Goal: Navigation & Orientation: Go to known website

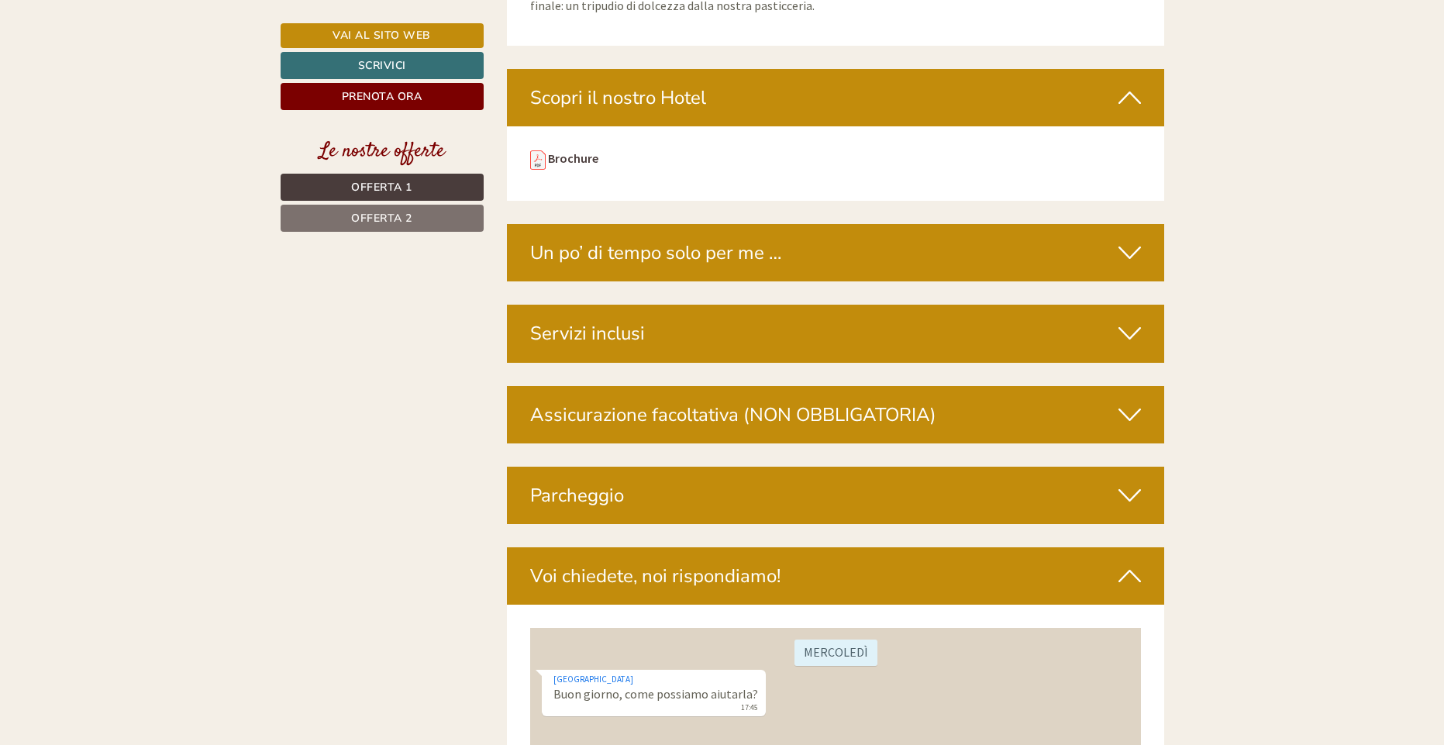
scroll to position [4582, 0]
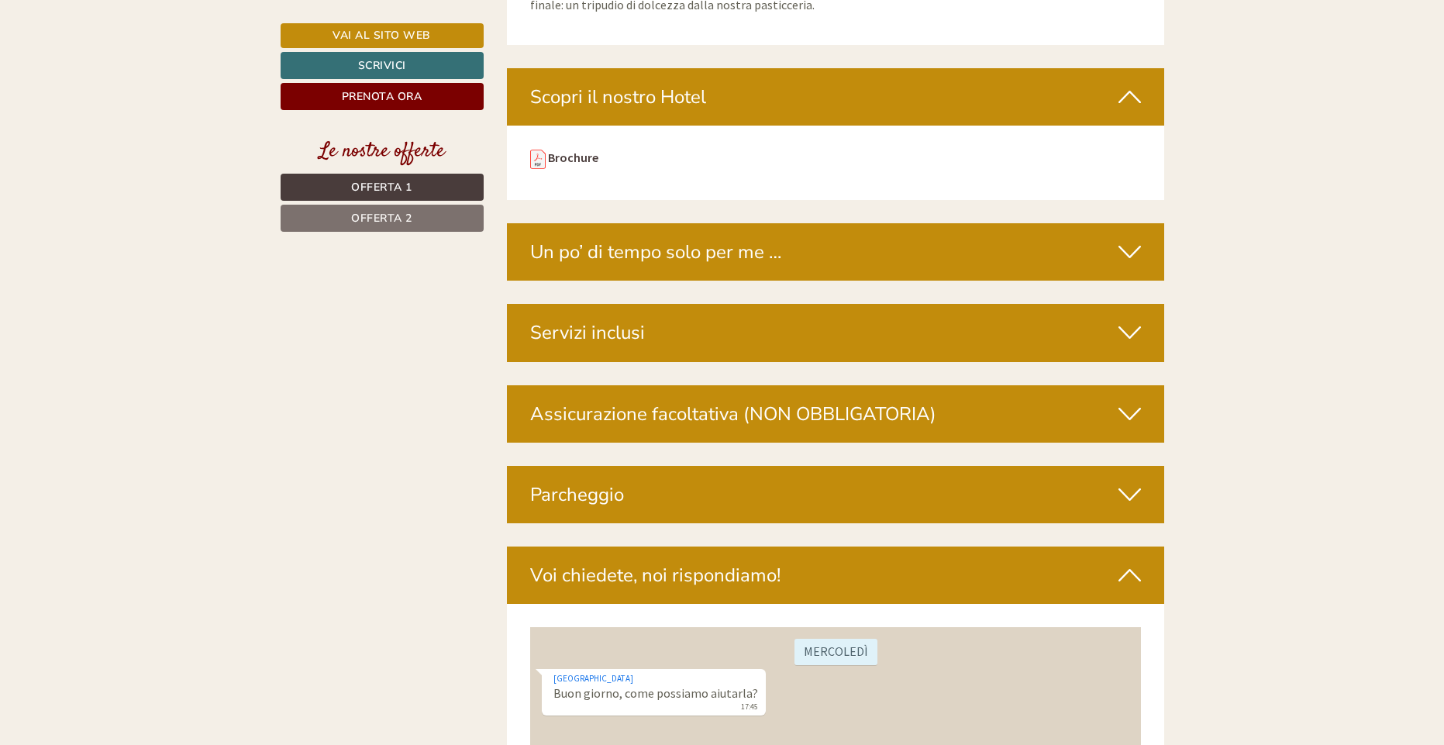
click at [633, 304] on div "Servizi inclusi" at bounding box center [835, 332] width 657 height 57
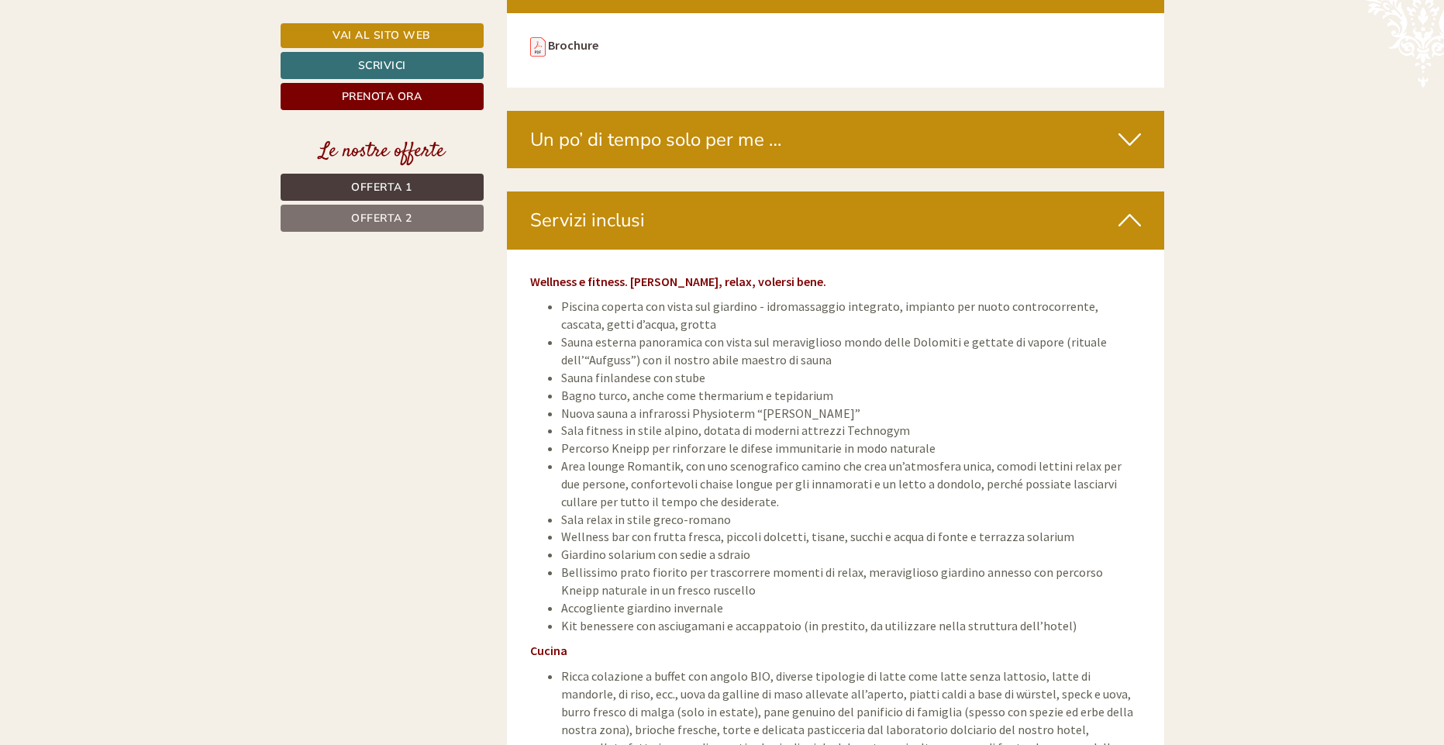
scroll to position [4693, 0]
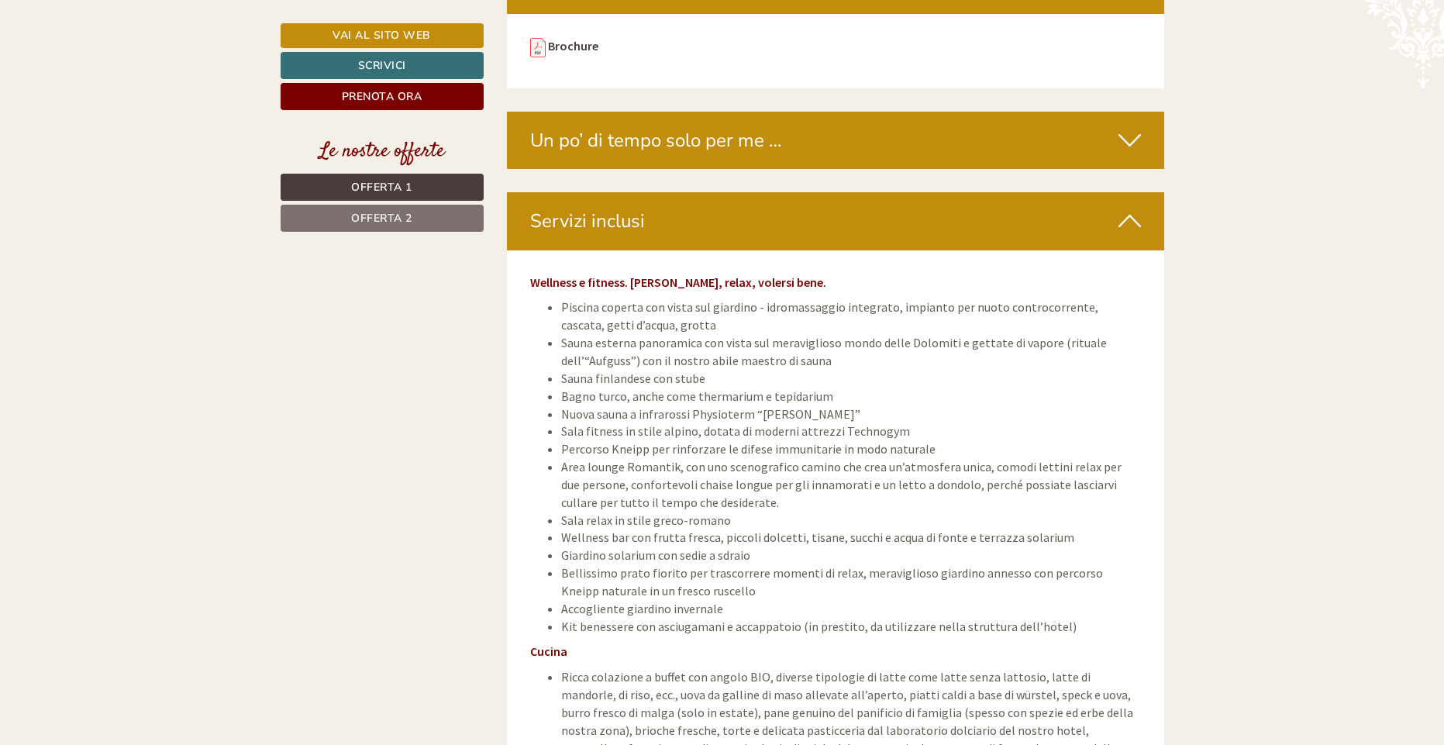
click at [409, 211] on span "Offerta 2" at bounding box center [381, 218] width 61 height 15
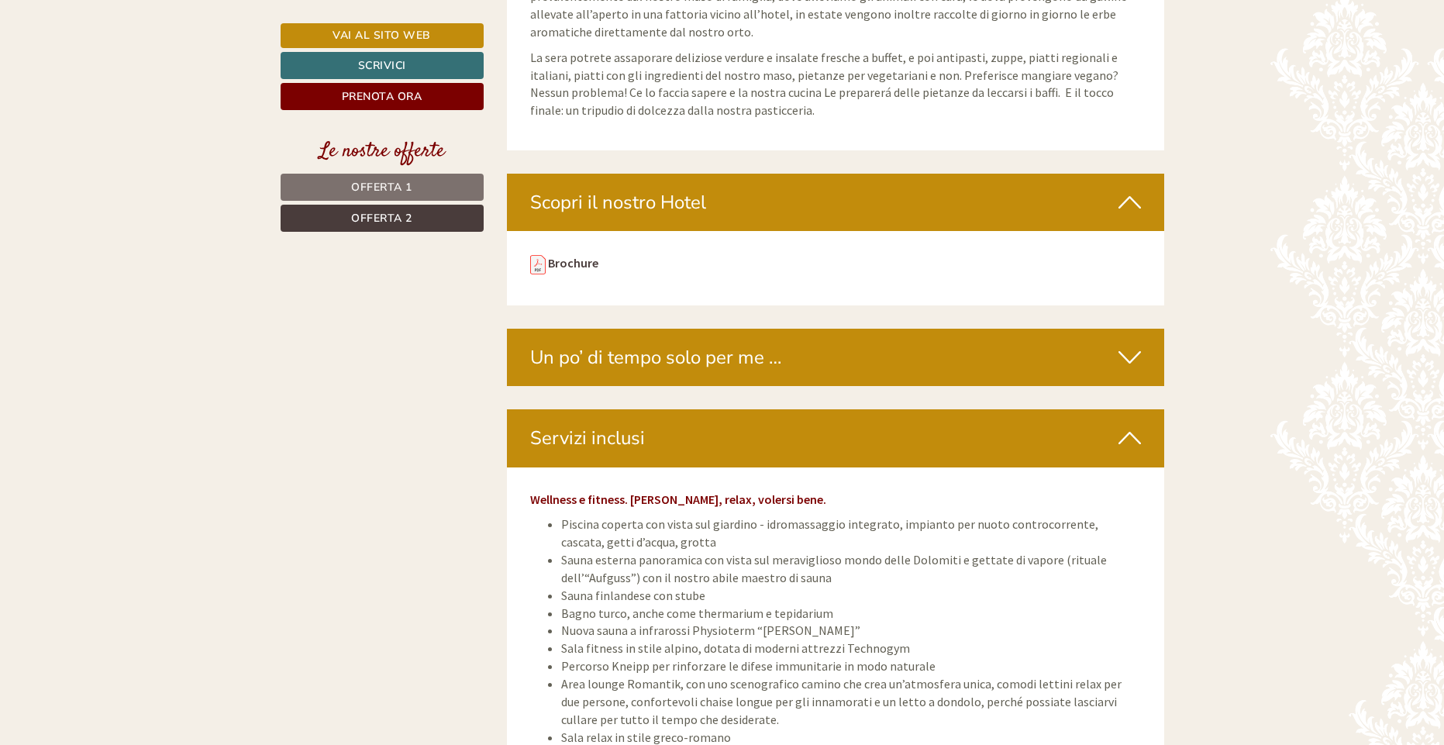
scroll to position [3442, 0]
click at [552, 255] on link "Brochure" at bounding box center [573, 263] width 50 height 16
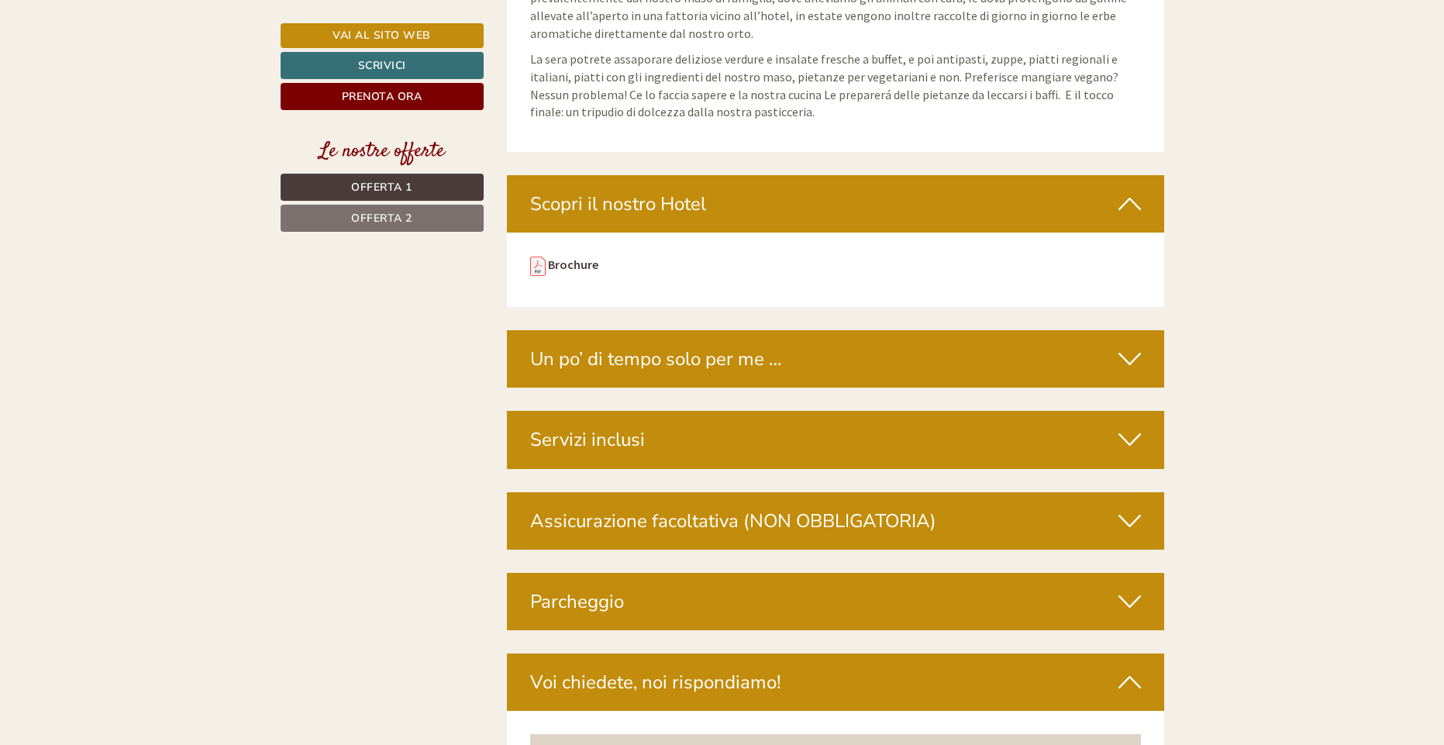
click at [1119, 346] on icon at bounding box center [1130, 359] width 22 height 26
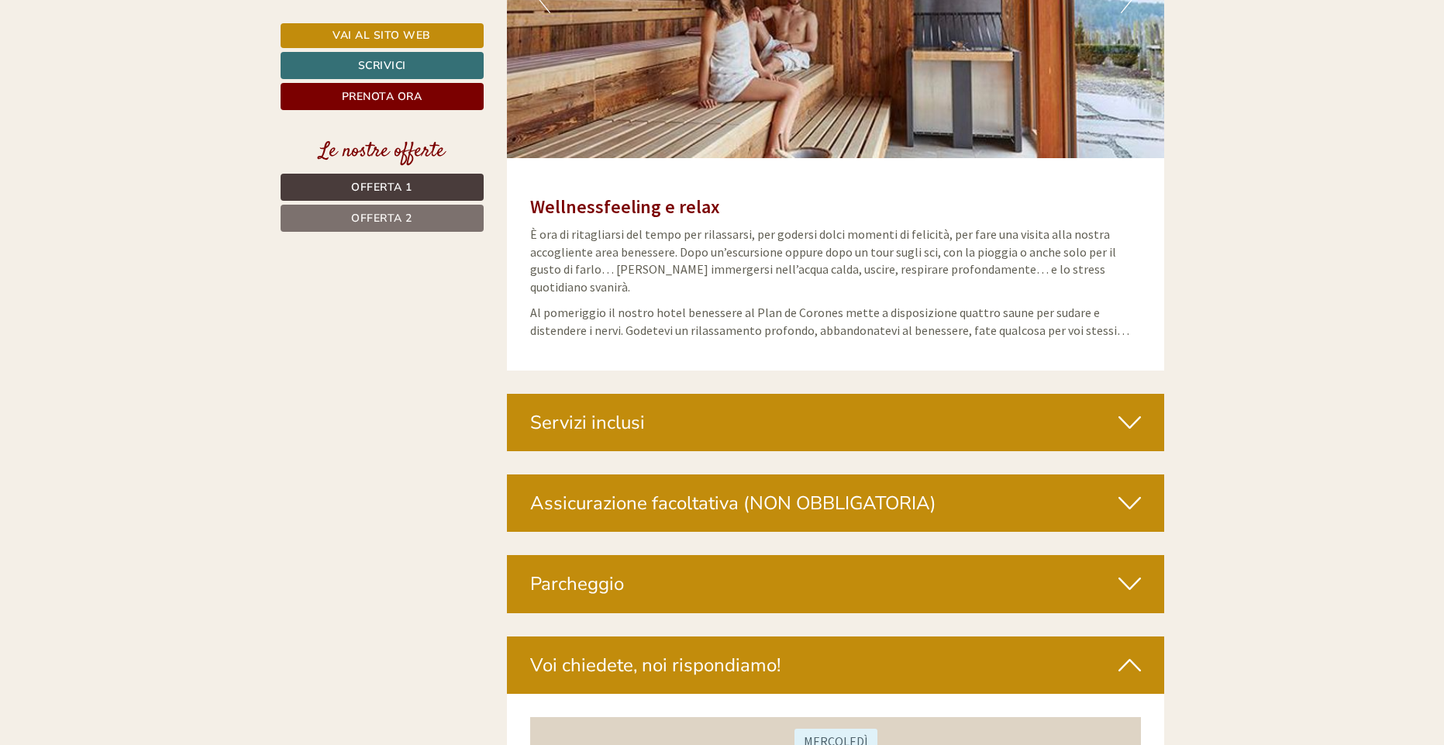
scroll to position [5033, 0]
click at [1137, 409] on icon at bounding box center [1130, 422] width 22 height 26
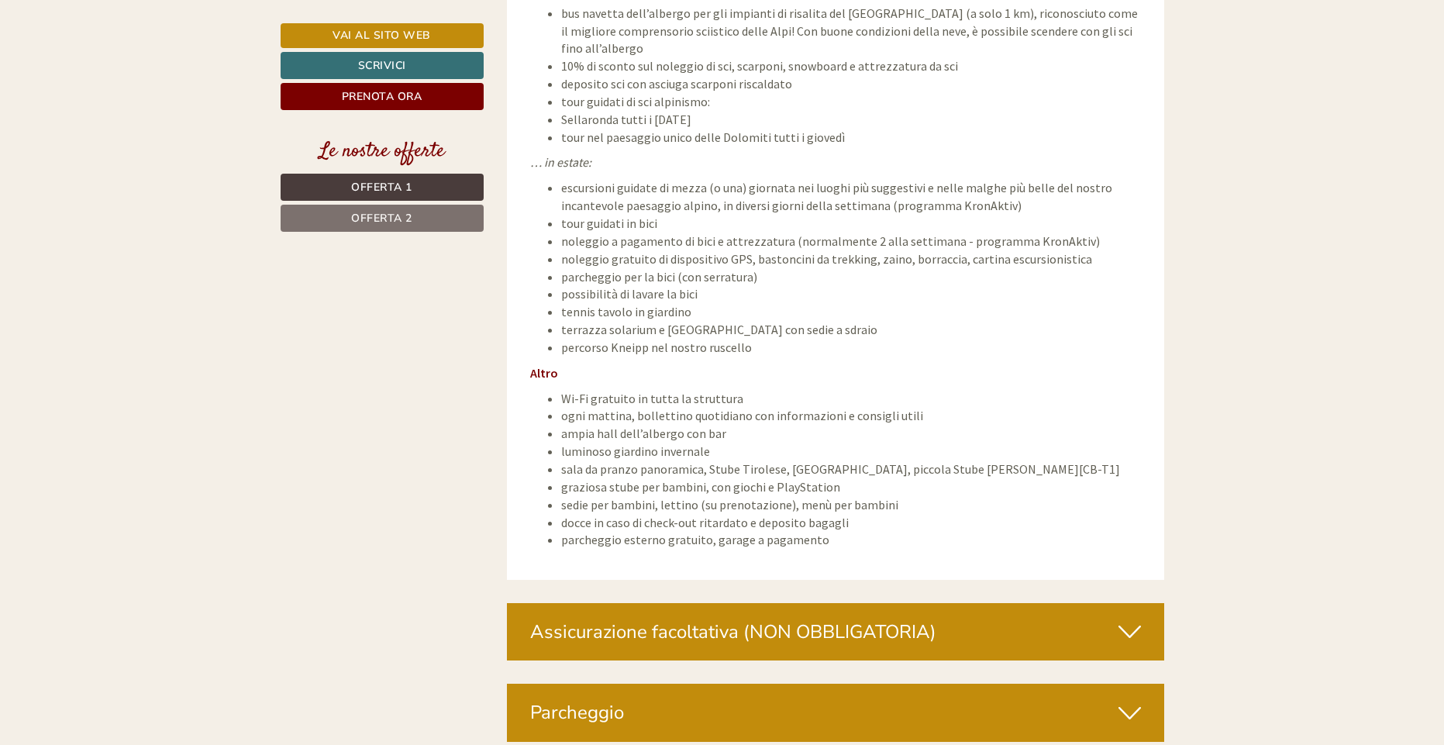
scroll to position [6374, 0]
click at [392, 31] on link "Vai al sito web" at bounding box center [382, 35] width 203 height 25
